Goal: Information Seeking & Learning: Understand process/instructions

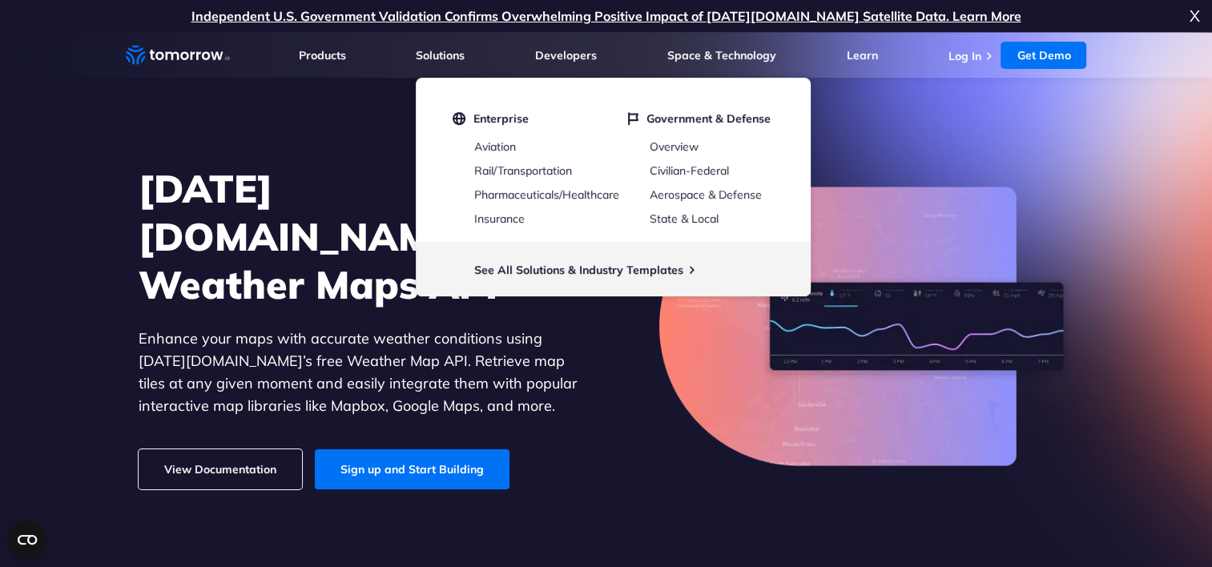
click at [204, 450] on link "View Documentation" at bounding box center [220, 470] width 163 height 40
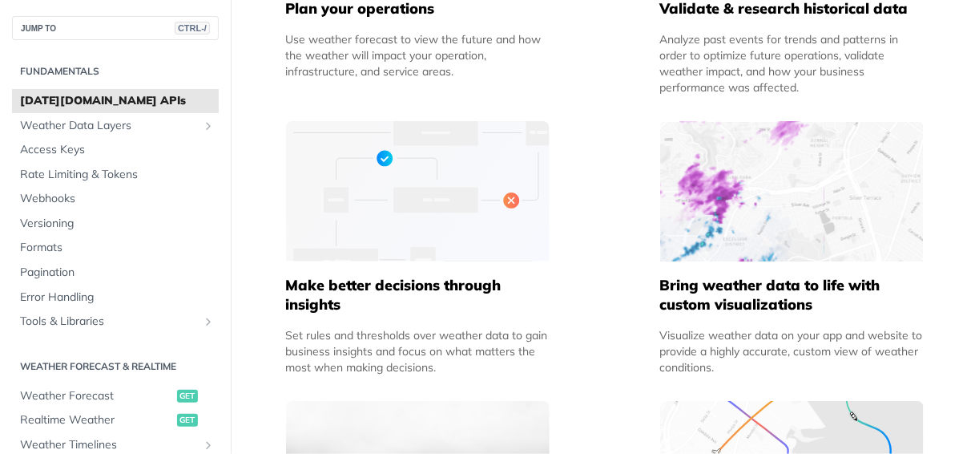
scroll to position [946, 0]
click at [114, 122] on span "Weather Data Layers" at bounding box center [109, 126] width 178 height 16
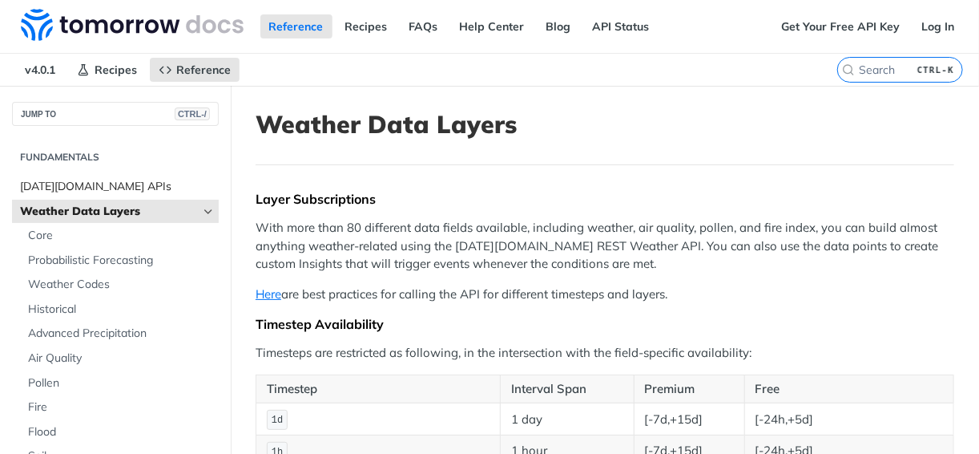
click at [107, 187] on span "[DATE][DOMAIN_NAME] APIs" at bounding box center [117, 187] width 195 height 16
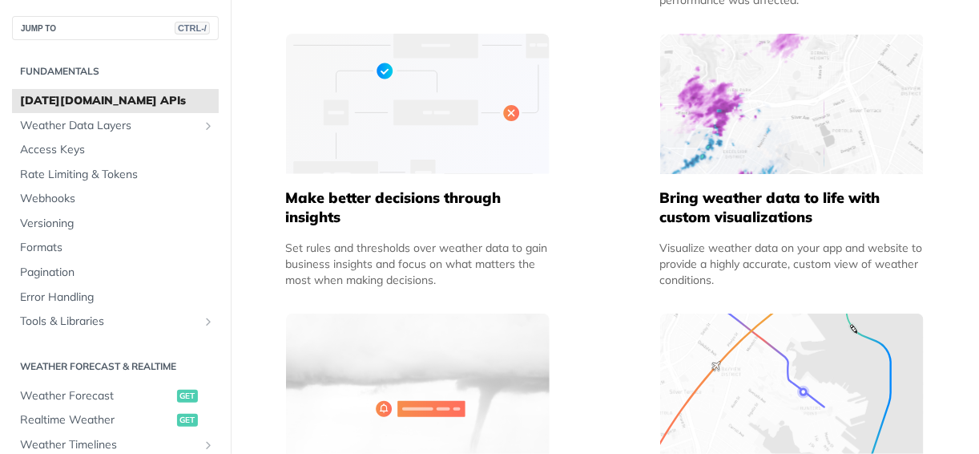
scroll to position [870, 0]
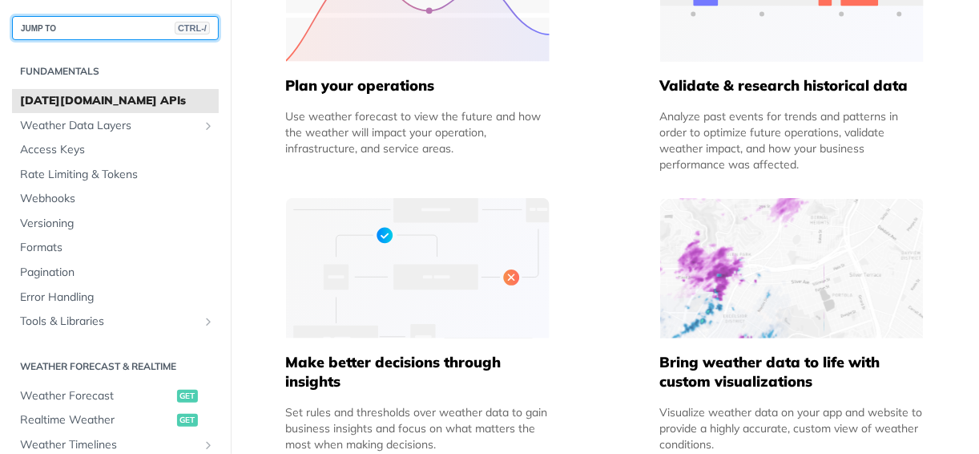
click at [98, 25] on button "JUMP TO CTRL-/" at bounding box center [115, 28] width 207 height 24
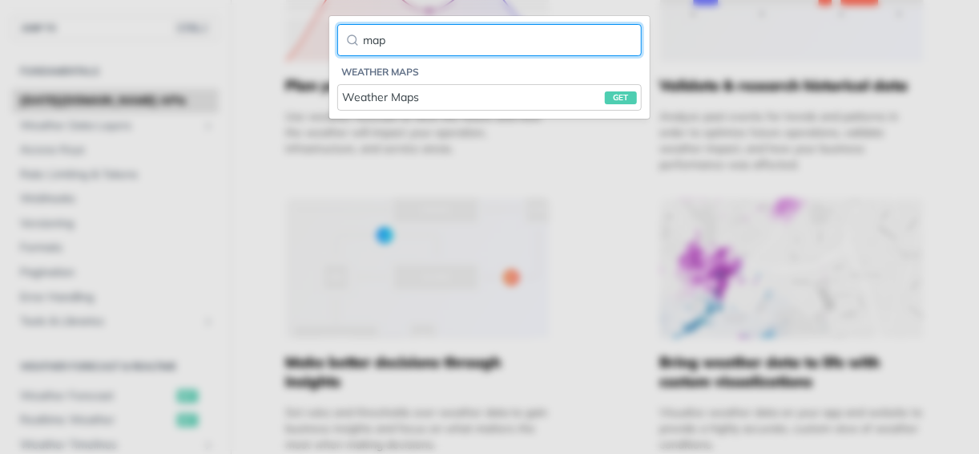
type input "map"
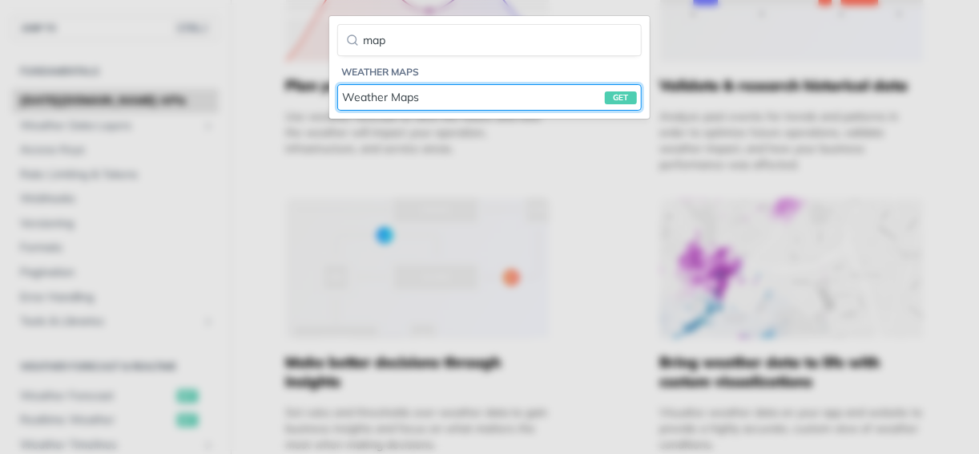
click at [359, 91] on div "Weather Maps get" at bounding box center [489, 97] width 295 height 17
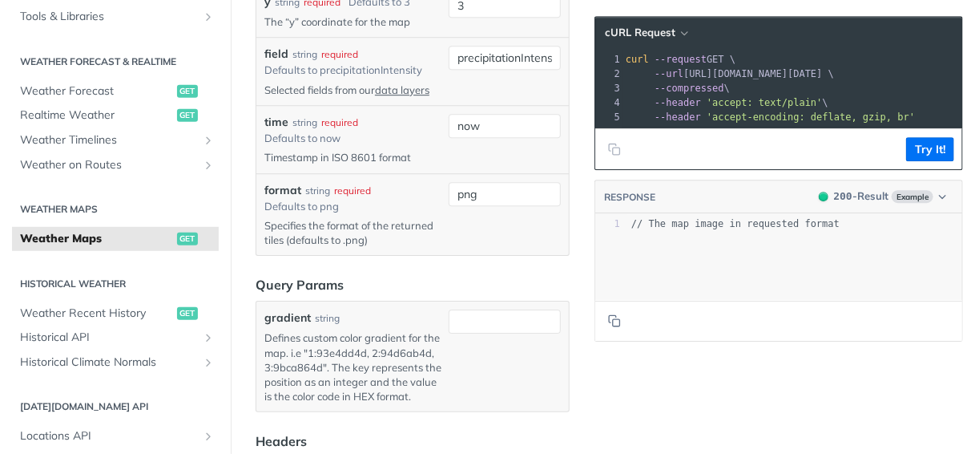
scroll to position [1933, 0]
click at [391, 95] on link "data layers" at bounding box center [402, 89] width 54 height 13
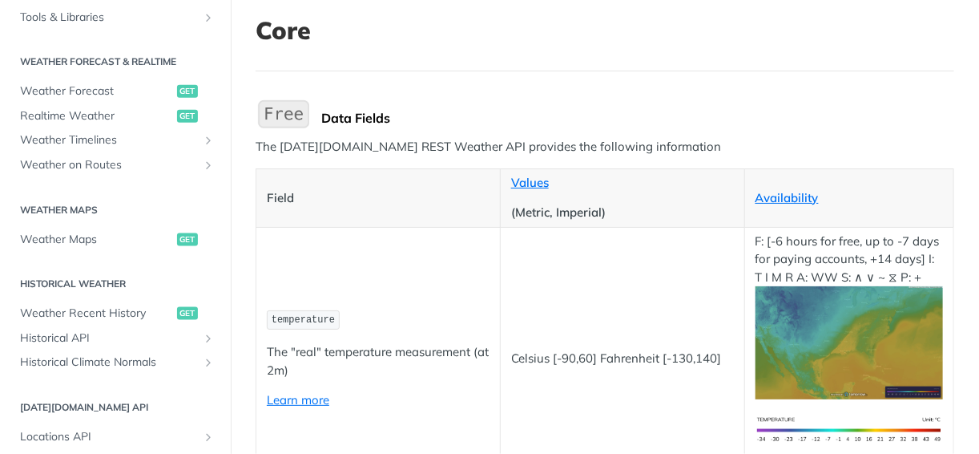
scroll to position [92, 0]
